Goal: Information Seeking & Learning: Check status

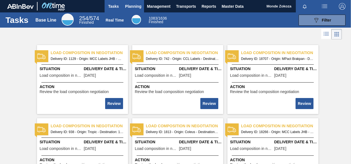
click at [130, 5] on span "Planning" at bounding box center [133, 6] width 16 height 7
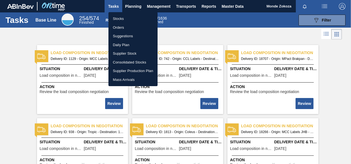
click at [125, 19] on li "Stocks" at bounding box center [132, 18] width 49 height 9
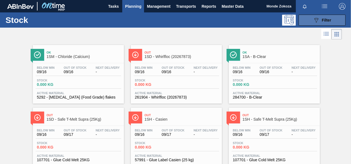
click at [321, 20] on span "Filter" at bounding box center [325, 20] width 9 height 4
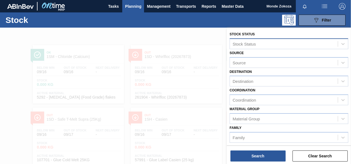
click at [258, 46] on div "Stock Status" at bounding box center [284, 44] width 108 height 8
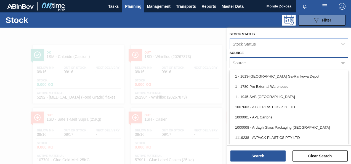
click at [247, 62] on div "Source" at bounding box center [284, 62] width 108 height 8
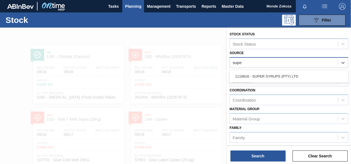
type input "super"
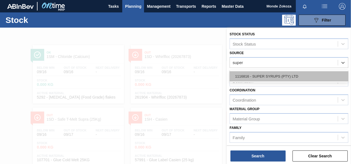
click at [255, 76] on div "1116816 - SUPER SYRUPS (PTY) LTD" at bounding box center [288, 76] width 118 height 10
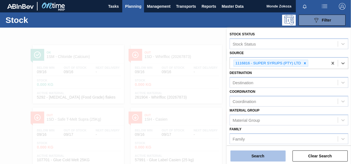
click at [262, 154] on button "Search" at bounding box center [257, 155] width 55 height 11
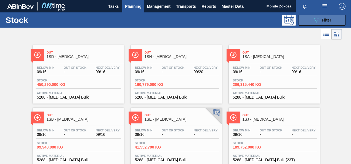
click at [323, 20] on span "Filter" at bounding box center [325, 20] width 9 height 4
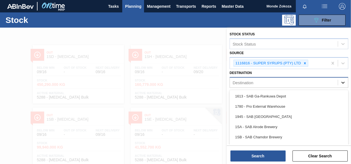
click at [340, 83] on icon at bounding box center [343, 83] width 6 height 6
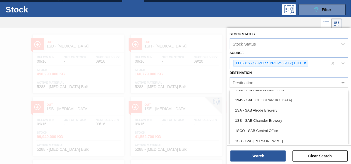
scroll to position [19, 0]
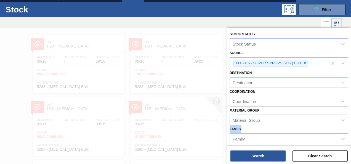
drag, startPoint x: 347, startPoint y: 130, endPoint x: 347, endPoint y: 122, distance: 7.4
click at [347, 122] on div "Stock Status Stock Status Source 1116816 - SUPER SYRUPS (PTY) LTD Destination D…" at bounding box center [289, 136] width 124 height 217
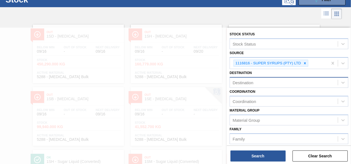
click at [306, 82] on div "Destination" at bounding box center [284, 83] width 108 height 8
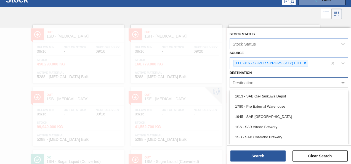
scroll to position [21, 0]
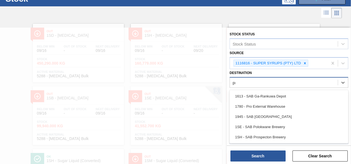
type input "pro"
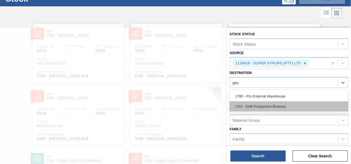
click at [268, 106] on div "1SH - SAB Prospecton Brewery" at bounding box center [288, 106] width 118 height 10
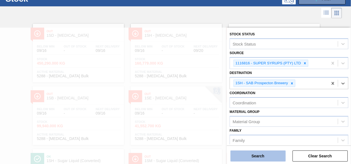
click at [259, 155] on button "Search" at bounding box center [257, 155] width 55 height 11
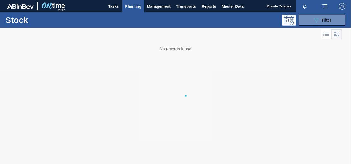
scroll to position [0, 0]
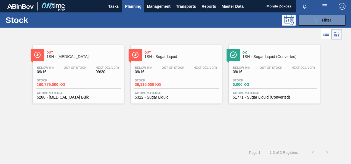
click at [151, 55] on span "1SH - Sugar Liquid" at bounding box center [181, 57] width 74 height 4
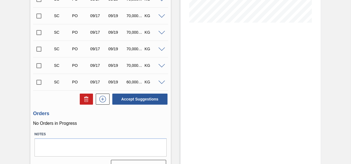
scroll to position [151, 0]
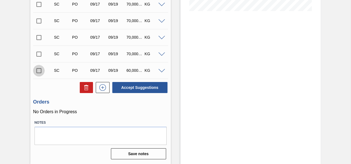
click at [39, 72] on input "checkbox" at bounding box center [39, 71] width 12 height 12
click at [39, 70] on input "checkbox" at bounding box center [39, 71] width 12 height 12
checkbox input "false"
click at [40, 55] on input "checkbox" at bounding box center [39, 54] width 12 height 12
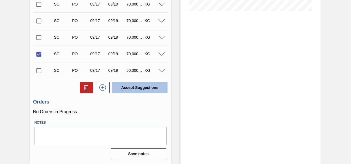
click at [136, 88] on button "Accept Suggestions" at bounding box center [139, 87] width 55 height 11
checkbox input "false"
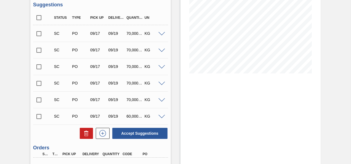
scroll to position [88, 0]
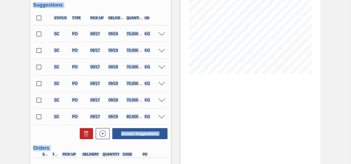
drag, startPoint x: 349, startPoint y: 108, endPoint x: 351, endPoint y: 134, distance: 26.2
click at [350, 0] on html "Tasks Planning Management Transports Reports Master Data Monde Zokoza Mark all …" at bounding box center [175, 0] width 351 height 0
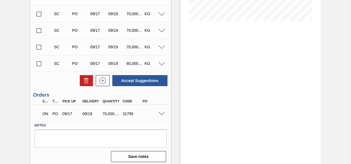
scroll to position [144, 0]
